Goal: Find contact information: Find contact information

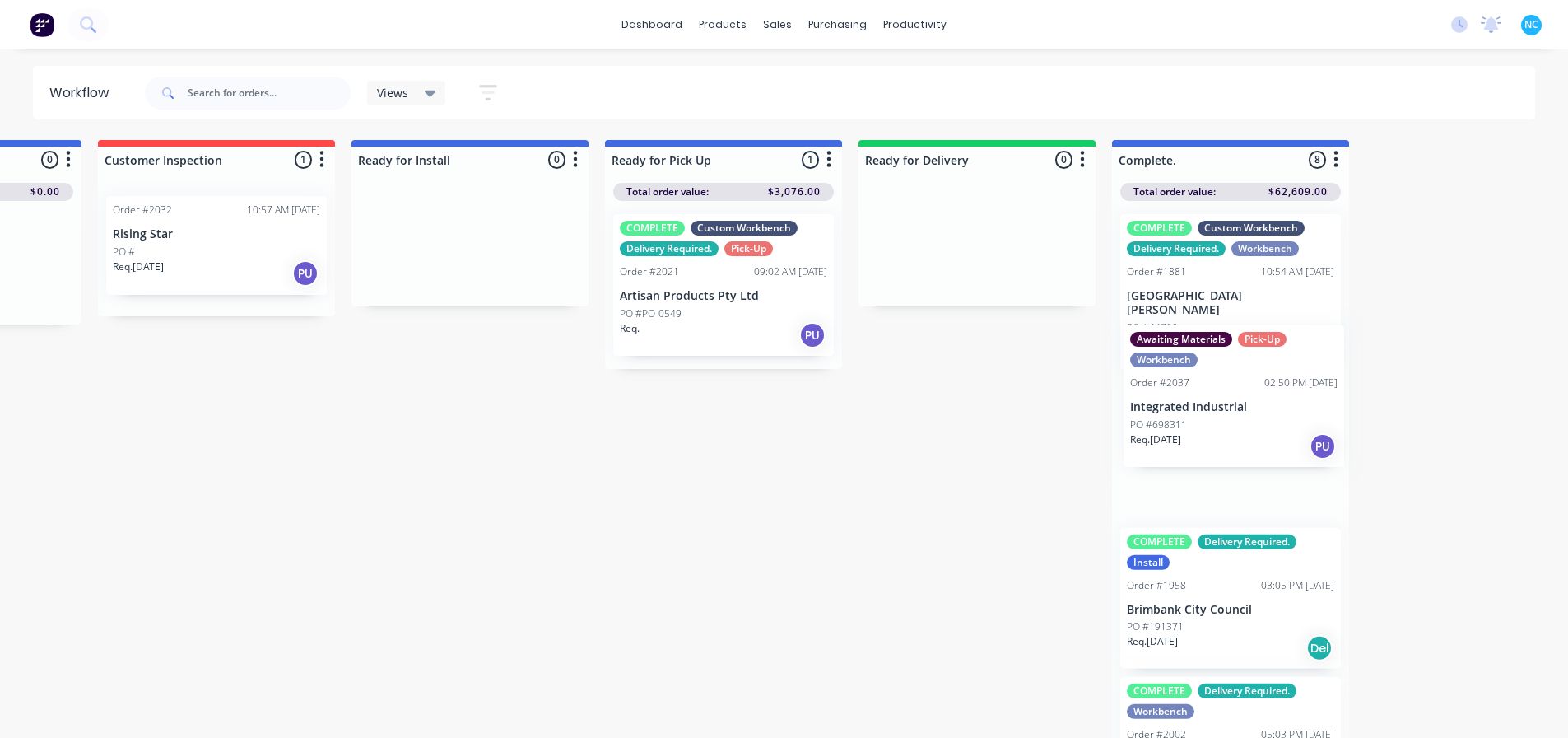
scroll to position [0, 1208]
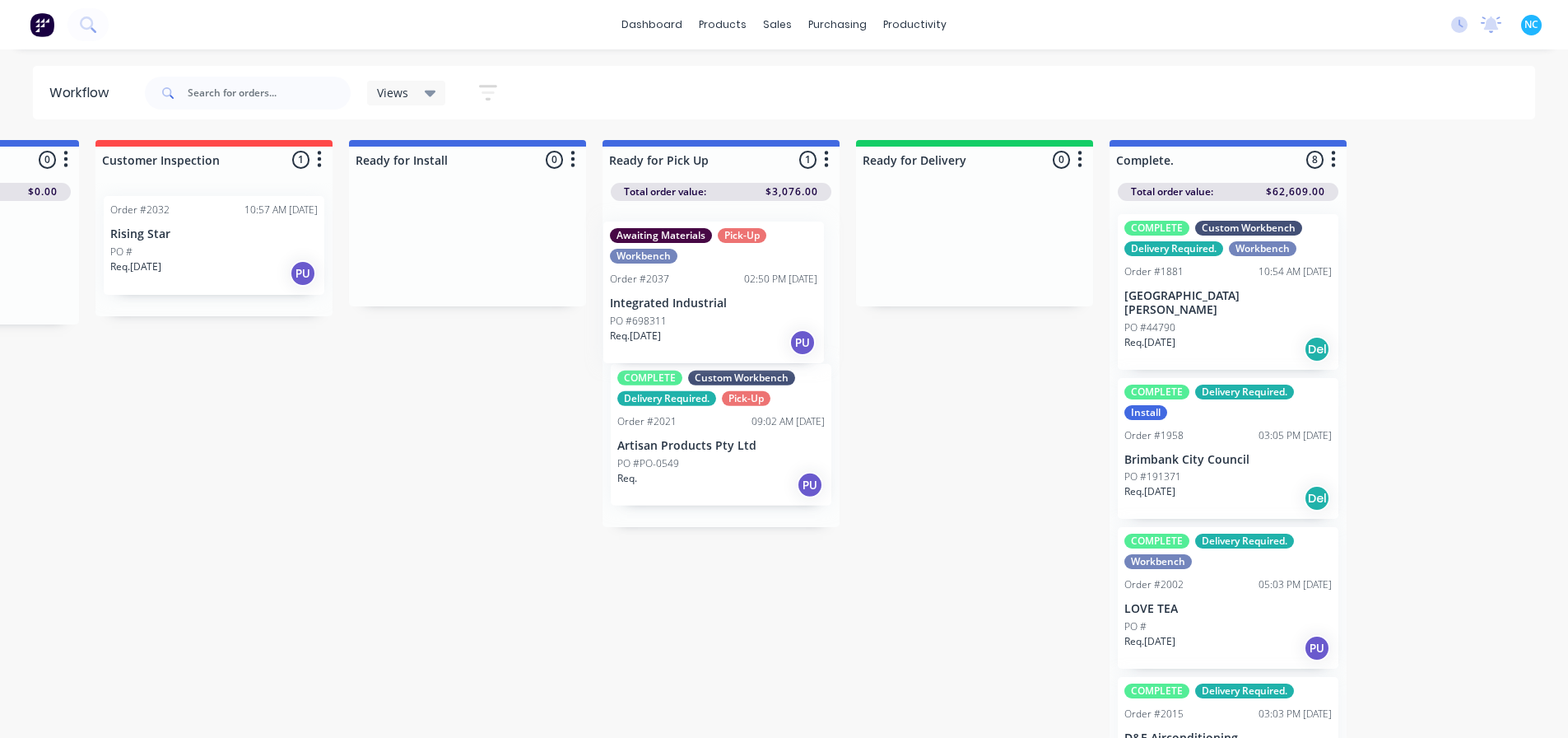
drag, startPoint x: 891, startPoint y: 446, endPoint x: 691, endPoint y: 334, distance: 229.2
click at [691, 334] on div "Submitted 2 Sort By Created date Required date Order number Customer name Most …" at bounding box center [272, 440] width 2985 height 601
click at [763, 308] on div "PO #698311" at bounding box center [721, 314] width 207 height 15
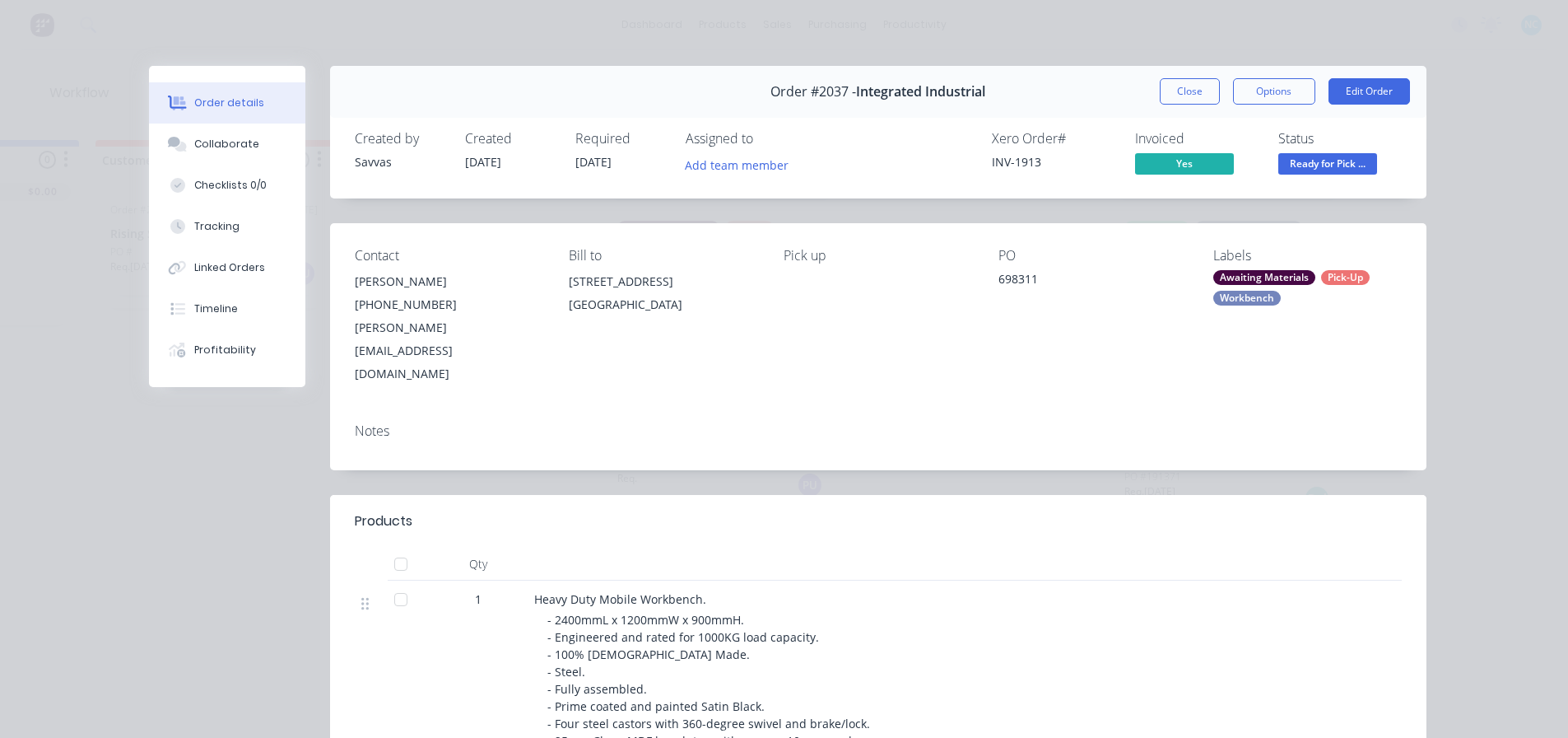
click at [1290, 270] on div "Awaiting Materials" at bounding box center [1264, 277] width 102 height 15
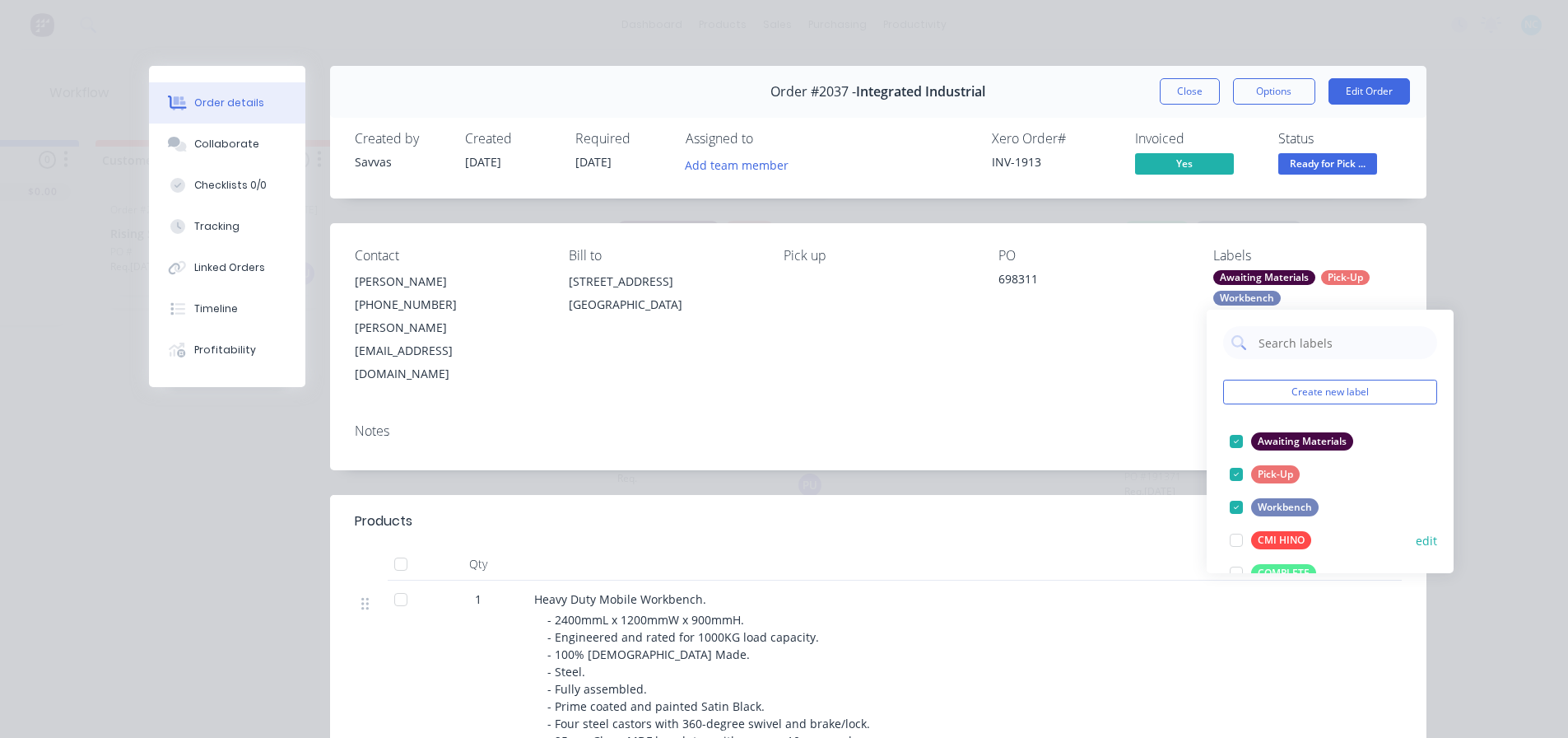
click at [1239, 571] on div at bounding box center [1237, 573] width 33 height 33
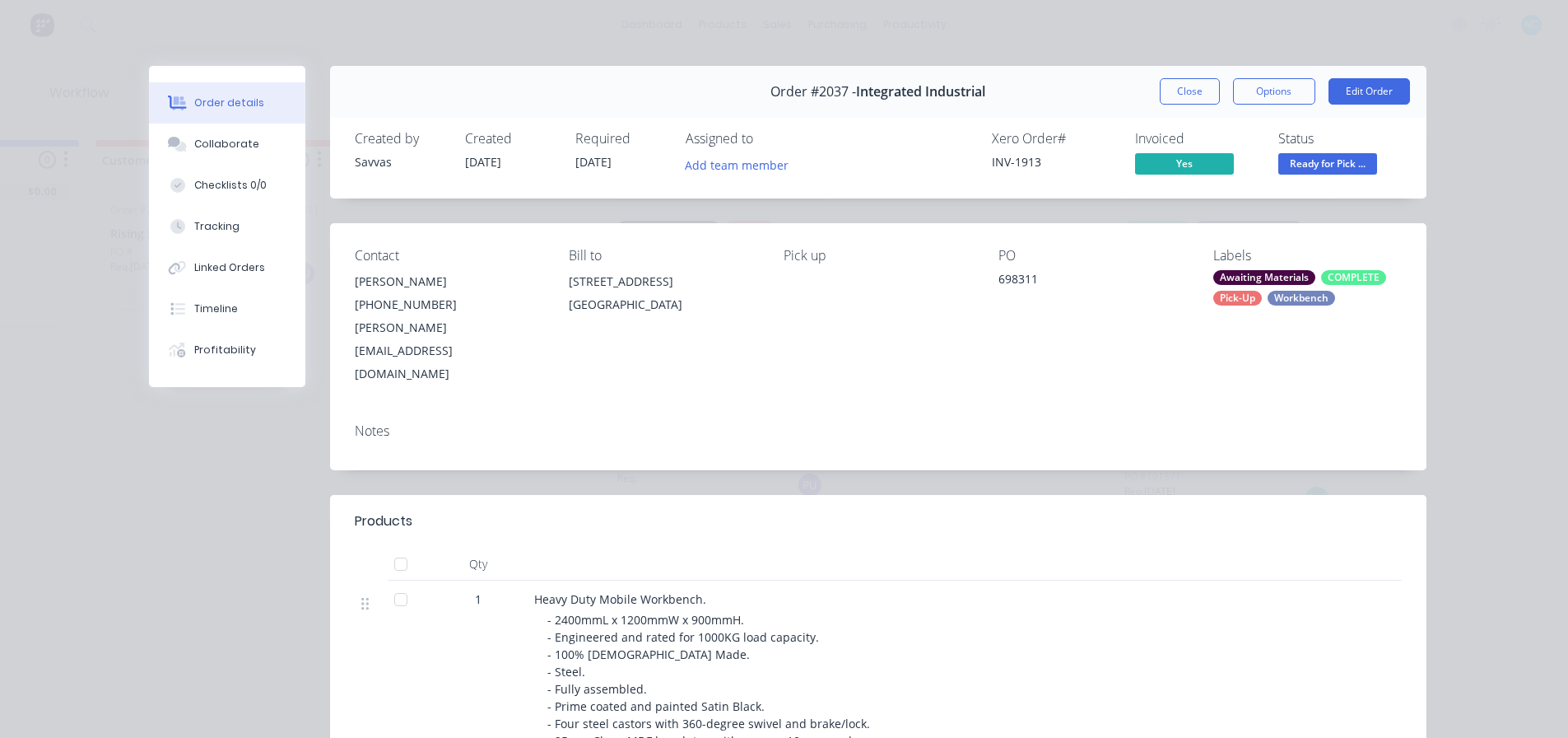
click at [1039, 423] on div "Notes" at bounding box center [878, 431] width 1047 height 16
click at [234, 124] on button "Collaborate" at bounding box center [226, 143] width 156 height 41
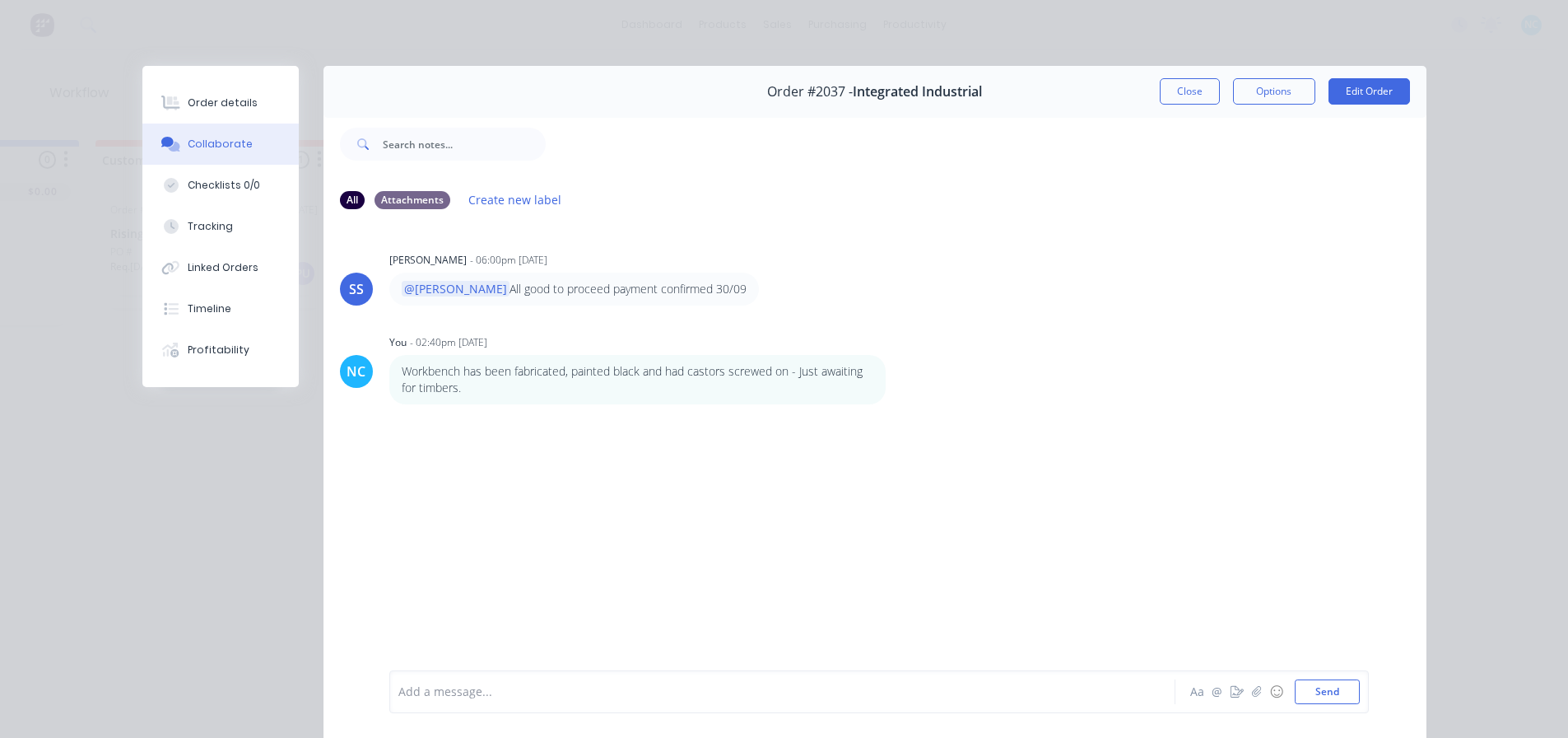
click at [522, 683] on div at bounding box center [760, 691] width 721 height 17
click at [713, 302] on div "@[PERSON_NAME] All good to proceed payment confirmed 30/09" at bounding box center [647, 289] width 514 height 33
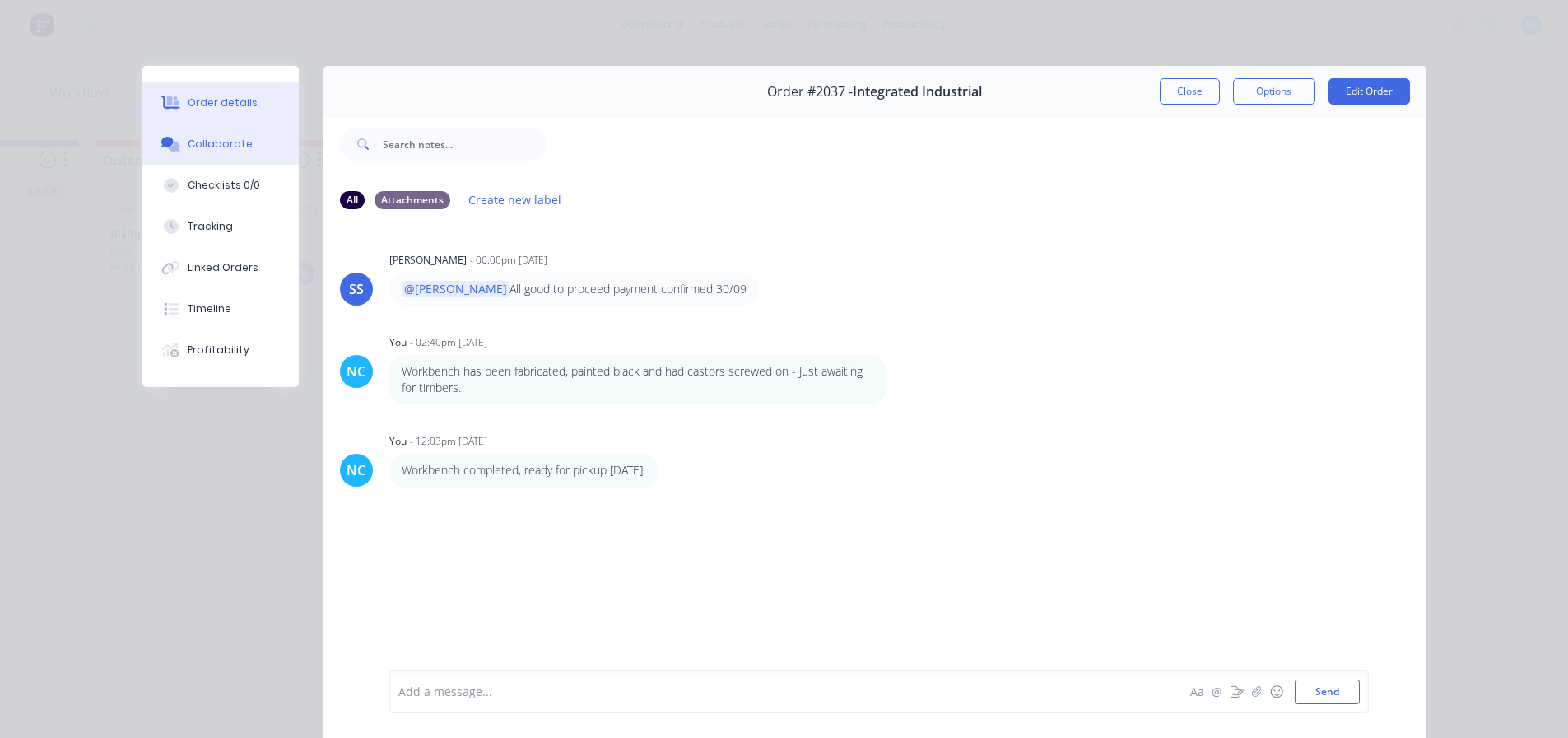
click at [241, 105] on div "Order details" at bounding box center [223, 103] width 70 height 15
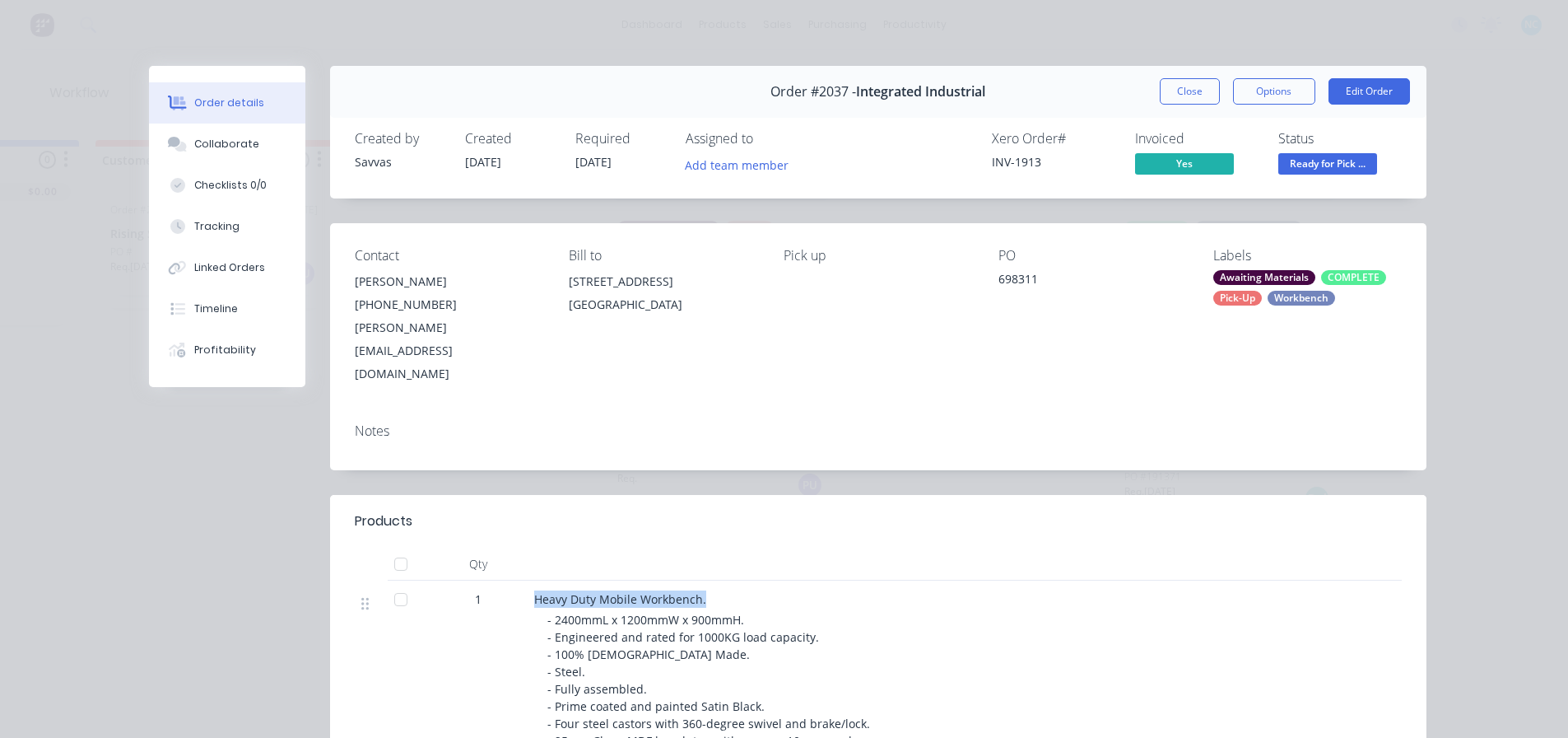
drag, startPoint x: 528, startPoint y: 554, endPoint x: 722, endPoint y: 553, distance: 194.0
click at [722, 590] on div "Heavy Duty Mobile Workbench." at bounding box center [857, 598] width 646 height 17
drag, startPoint x: 348, startPoint y: 281, endPoint x: 481, endPoint y: 283, distance: 133.0
click at [481, 283] on div "[PERSON_NAME]" at bounding box center [449, 281] width 189 height 23
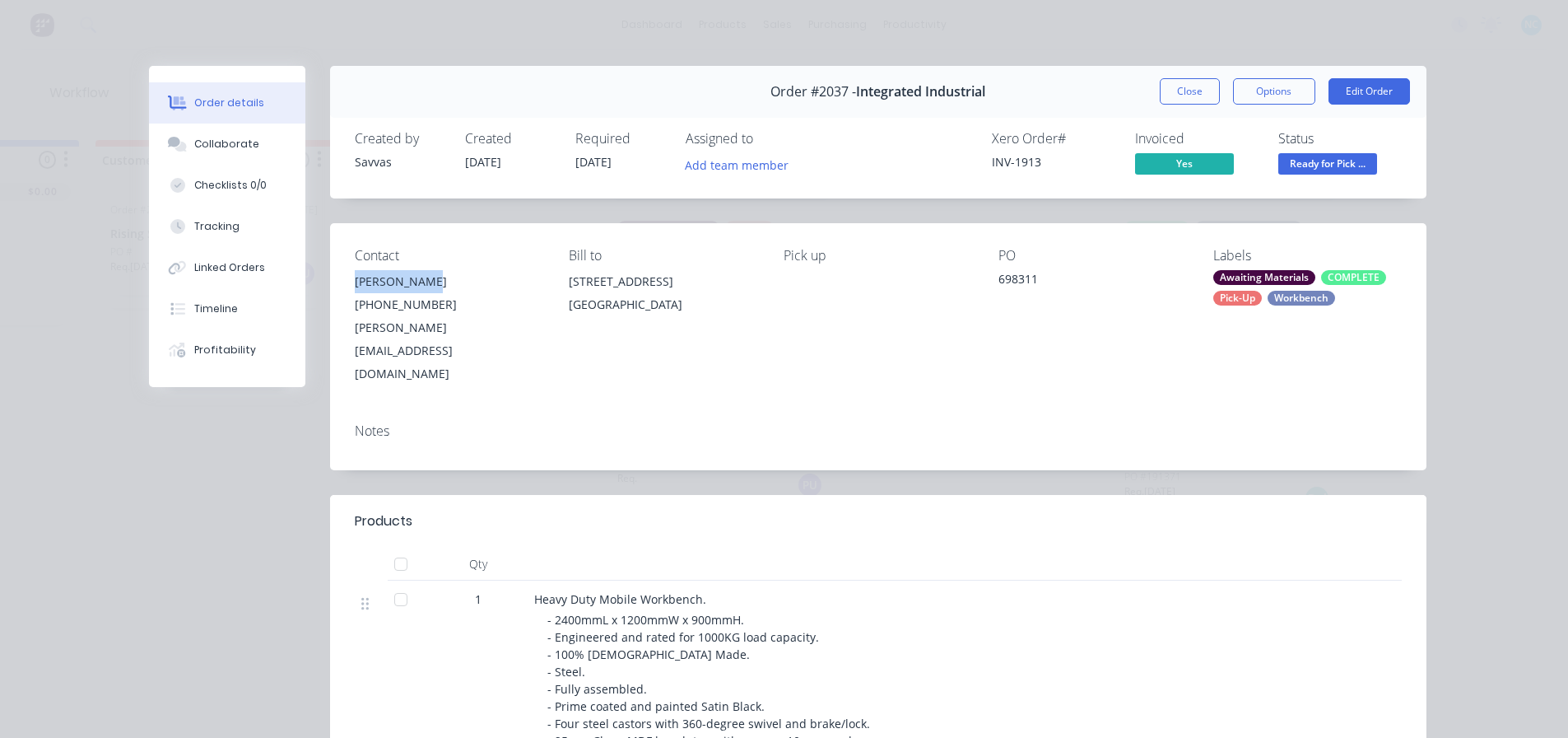
click at [481, 283] on div "[PERSON_NAME]" at bounding box center [449, 281] width 189 height 23
drag, startPoint x: 509, startPoint y: 327, endPoint x: 347, endPoint y: 327, distance: 162.0
click at [347, 327] on div "Contact [PERSON_NAME] [PHONE_NUMBER] [PERSON_NAME][EMAIL_ADDRESS][DOMAIN_NAME] …" at bounding box center [878, 317] width 1096 height 187
copy div "[PERSON_NAME][EMAIL_ADDRESS][DOMAIN_NAME]"
click at [1199, 98] on button "Close" at bounding box center [1190, 91] width 60 height 26
